Goal: Task Accomplishment & Management: Use online tool/utility

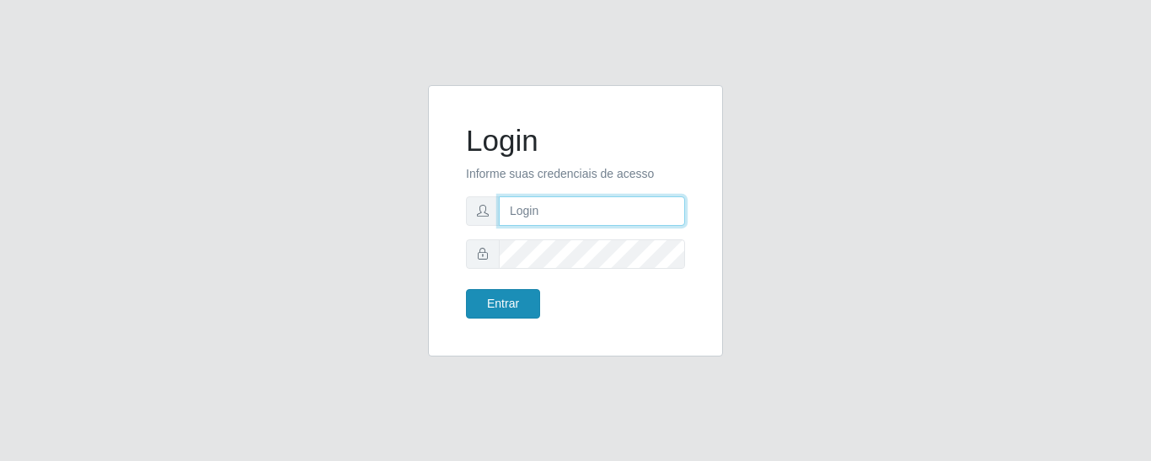
type input "precobom@rejane"
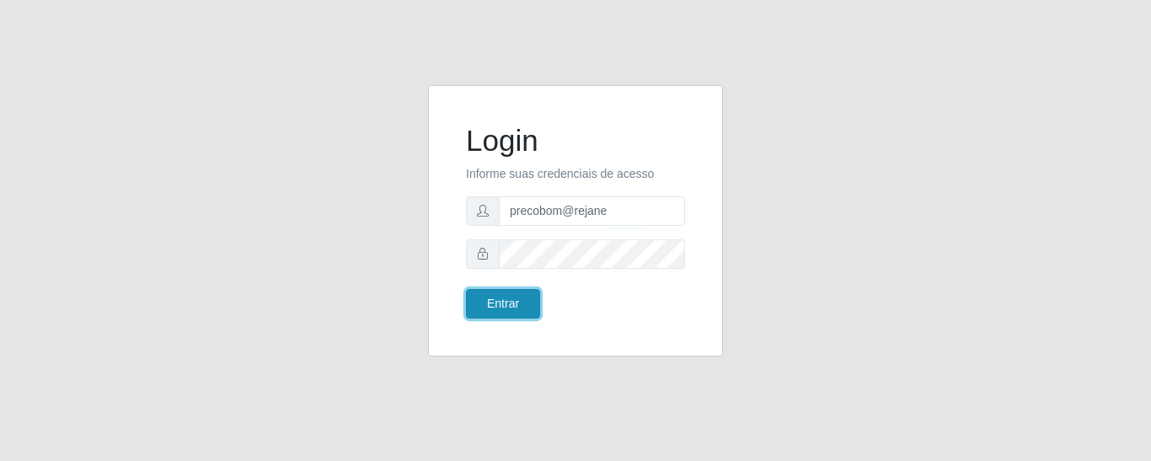
click at [488, 304] on button "Entrar" at bounding box center [503, 303] width 74 height 29
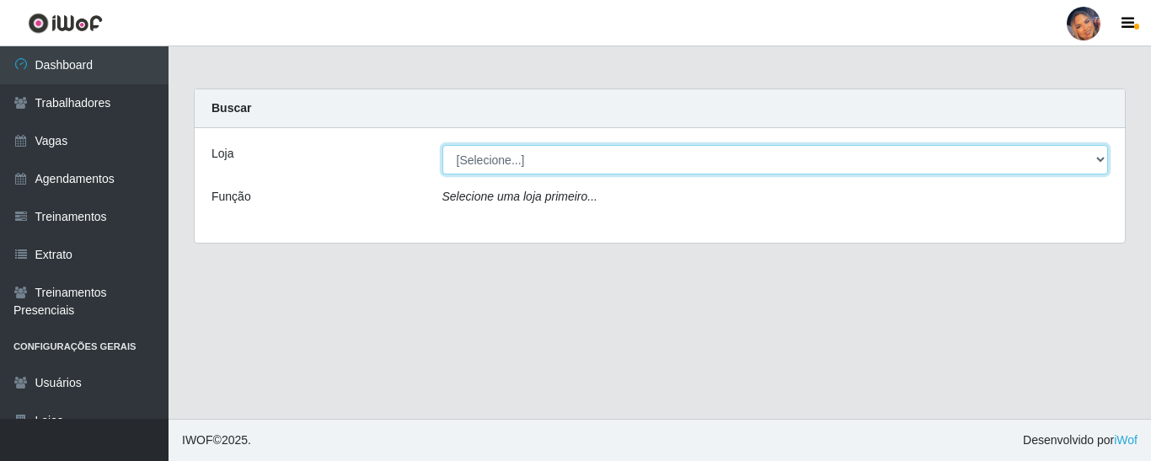
click at [540, 161] on select "[Selecione...] Supermercado Preço Bom" at bounding box center [775, 159] width 666 height 29
select select "169"
click at [442, 145] on select "[Selecione...] Supermercado Preço Bom" at bounding box center [775, 159] width 666 height 29
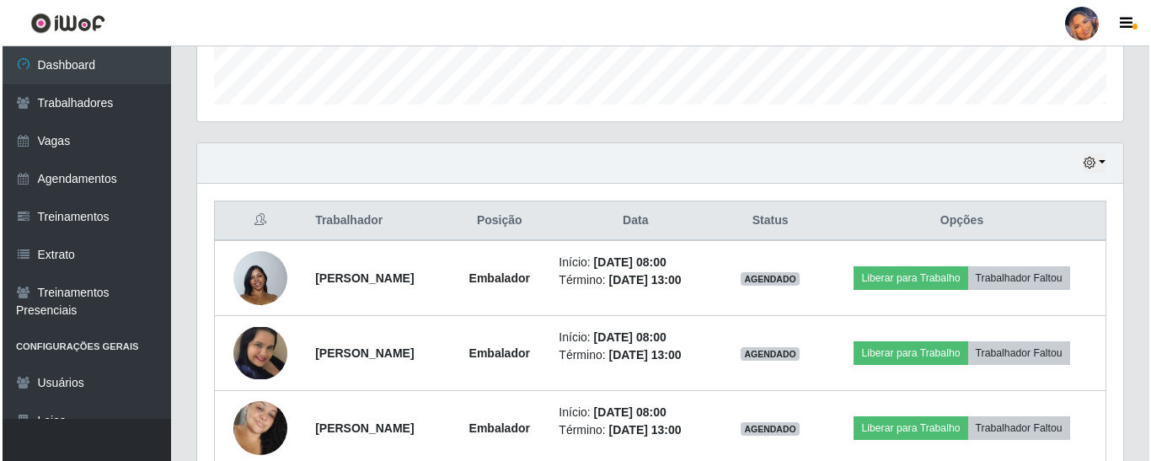
scroll to position [583, 0]
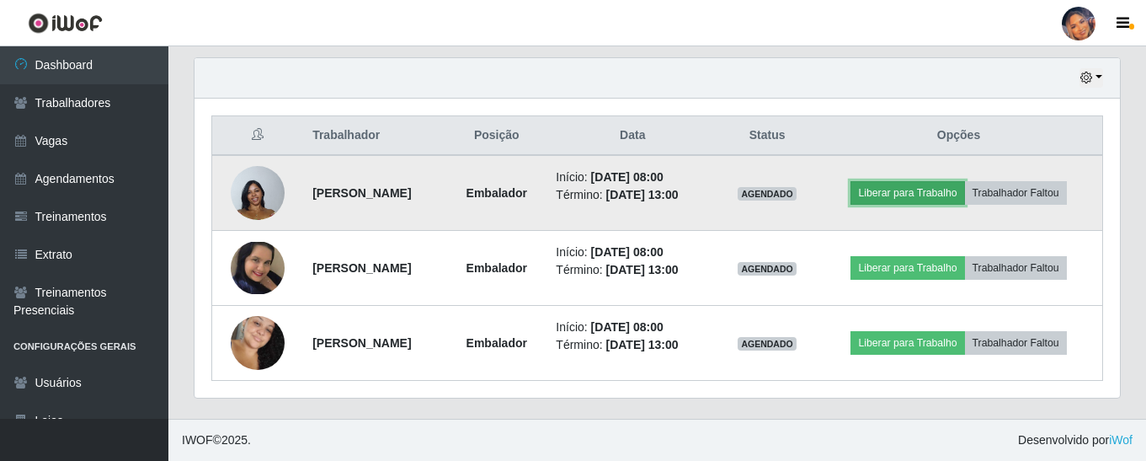
click at [907, 189] on button "Liberar para Trabalho" at bounding box center [908, 193] width 114 height 24
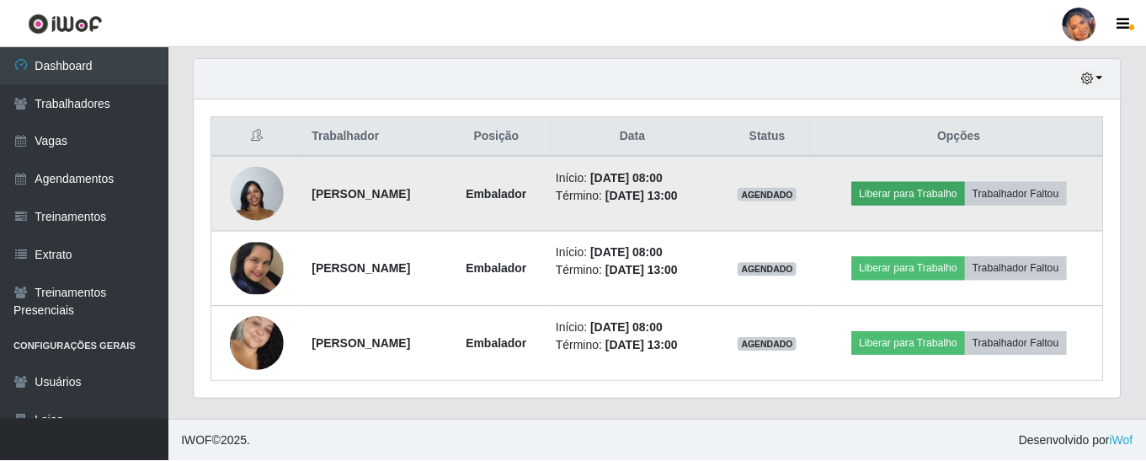
scroll to position [350, 917]
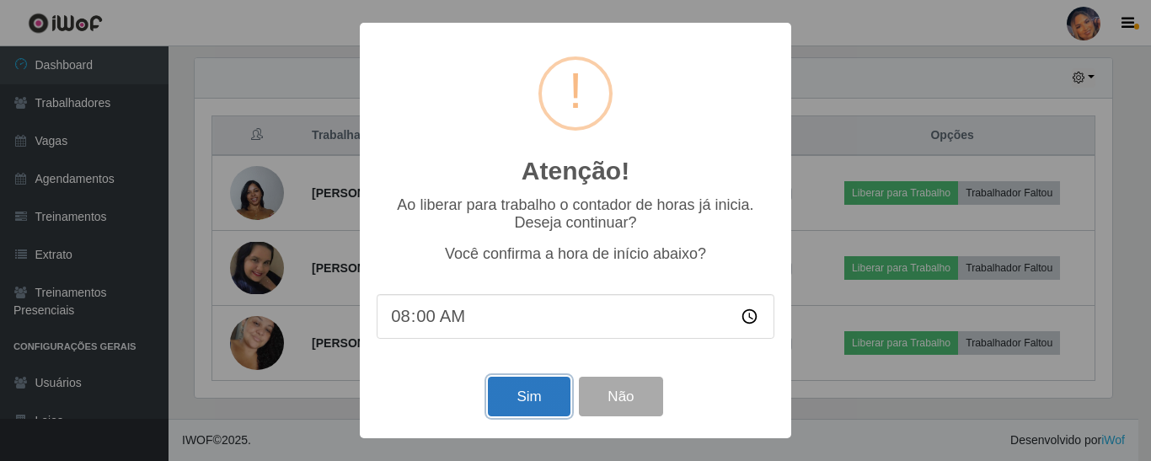
click at [540, 387] on button "Sim" at bounding box center [529, 397] width 82 height 40
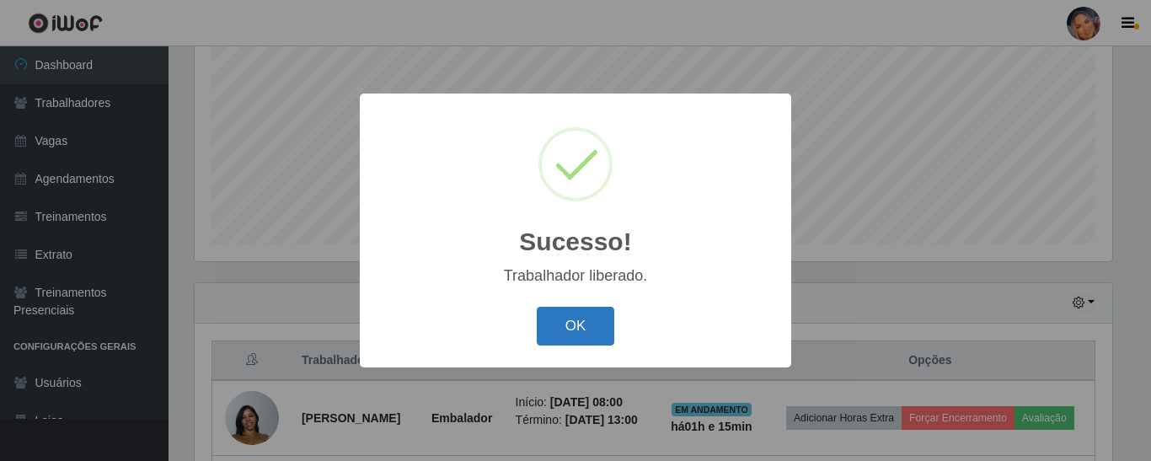
click at [569, 326] on button "OK" at bounding box center [576, 327] width 78 height 40
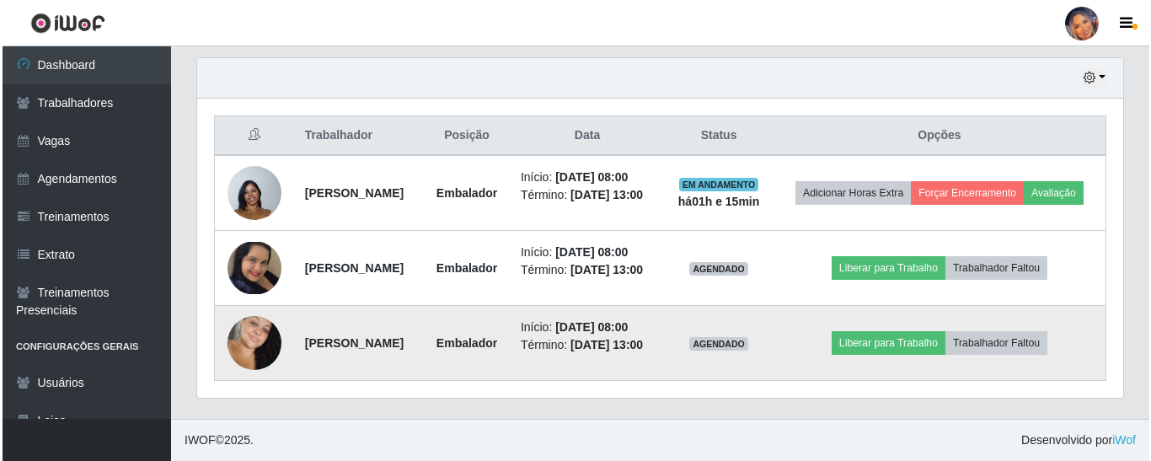
scroll to position [621, 0]
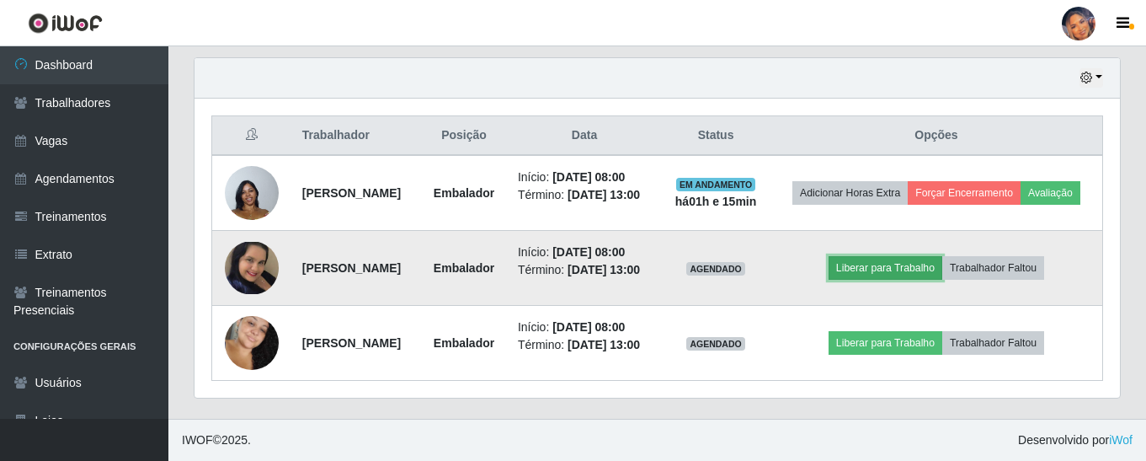
click at [889, 256] on button "Liberar para Trabalho" at bounding box center [886, 268] width 114 height 24
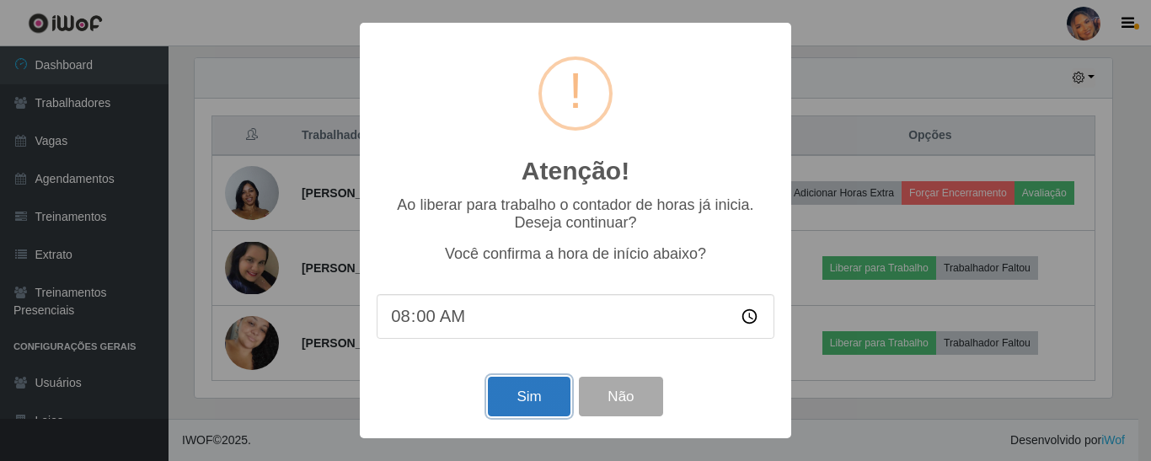
click at [534, 396] on button "Sim" at bounding box center [529, 397] width 82 height 40
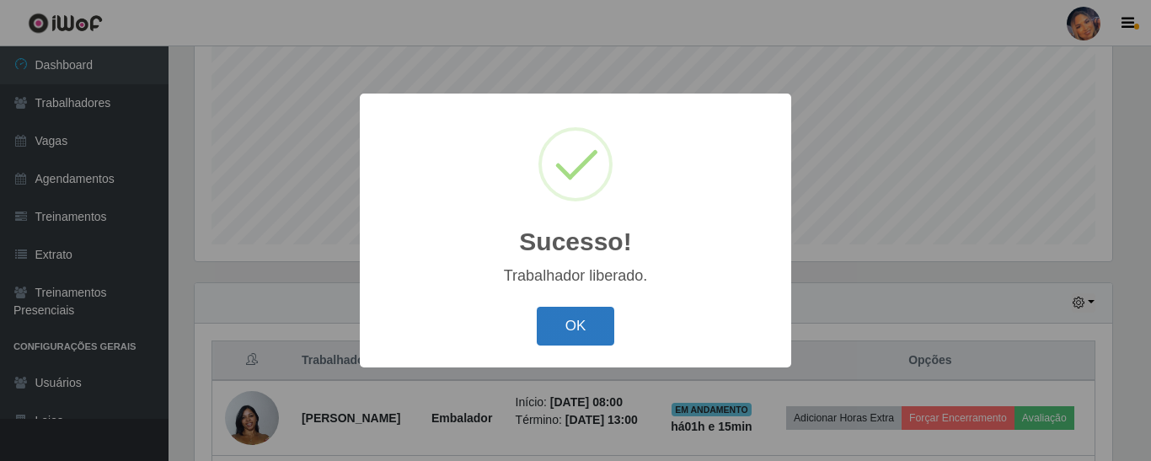
click at [570, 308] on button "OK" at bounding box center [576, 327] width 78 height 40
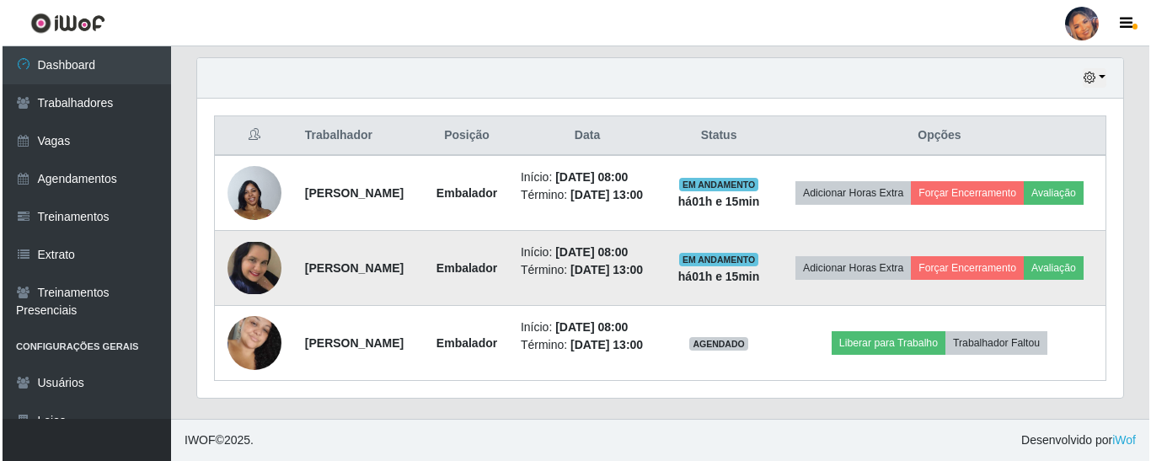
scroll to position [621, 0]
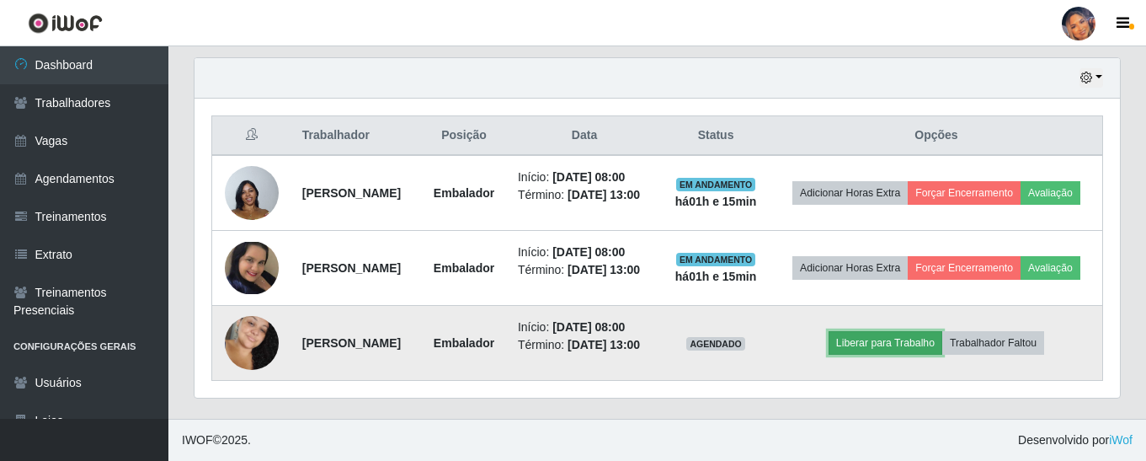
click at [905, 331] on button "Liberar para Trabalho" at bounding box center [886, 343] width 114 height 24
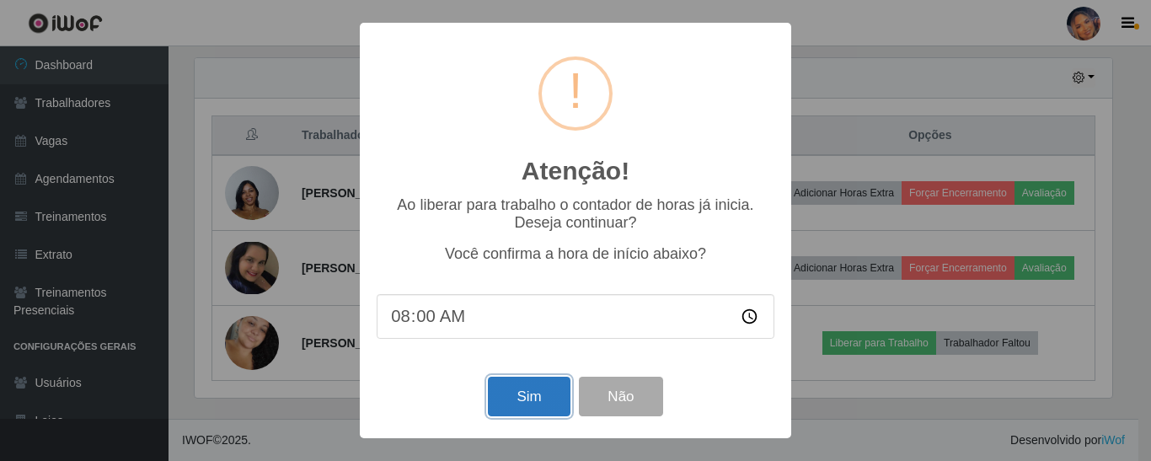
click at [537, 397] on button "Sim" at bounding box center [529, 397] width 82 height 40
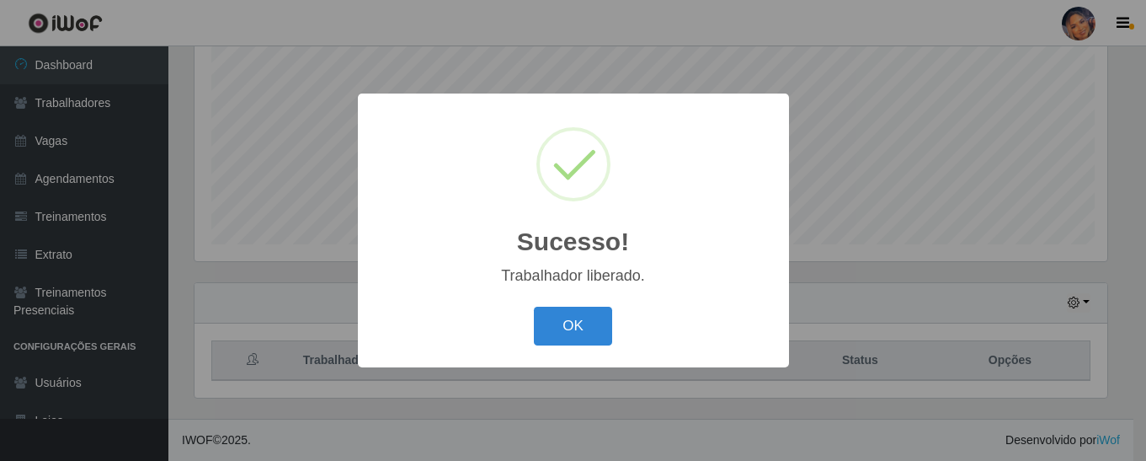
scroll to position [0, 0]
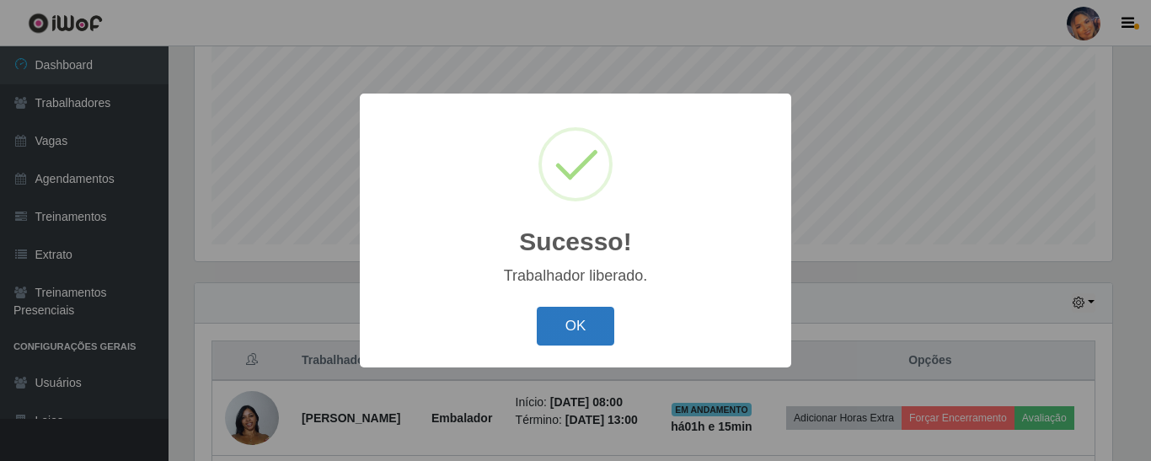
click at [569, 326] on button "OK" at bounding box center [576, 327] width 78 height 40
